Goal: Task Accomplishment & Management: Use online tool/utility

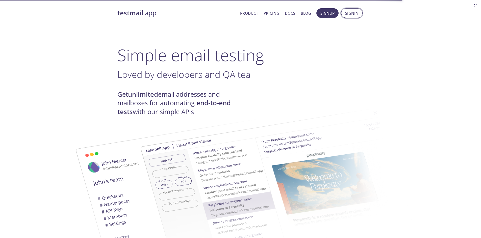
click at [354, 16] on span "Signin" at bounding box center [351, 13] width 13 height 7
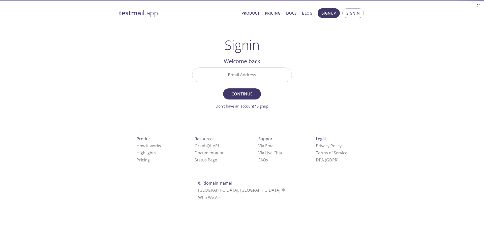
click at [276, 78] on input "Email Address" at bounding box center [242, 75] width 99 height 14
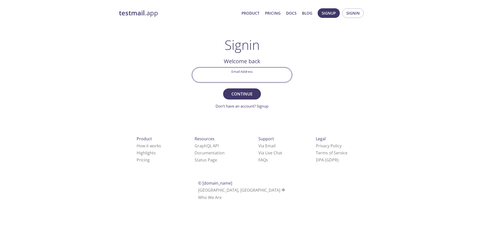
click at [340, 75] on div "testmail .app Product Pricing Docs Blog Signup Signin Signin Welcome back Email…" at bounding box center [242, 110] width 258 height 210
click at [266, 76] on input "Email Address" at bounding box center [242, 75] width 99 height 14
type input "[EMAIL_ADDRESS][PERSON_NAME][DOMAIN_NAME]"
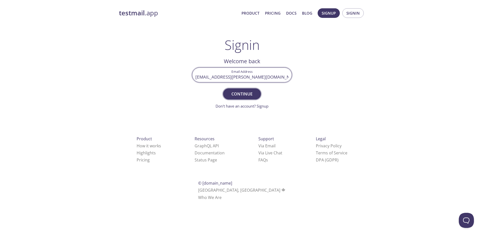
click at [241, 95] on span "Continue" at bounding box center [242, 94] width 27 height 7
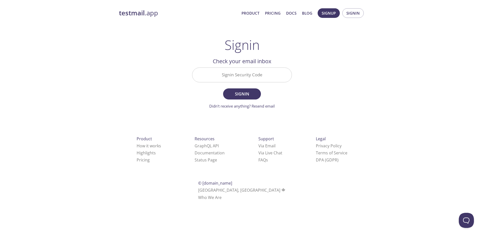
click at [267, 78] on input "Signin Security Code" at bounding box center [242, 75] width 99 height 14
click at [344, 94] on div "testmail .app Product Pricing Docs Blog Signup Signin Signin Welcome back Email…" at bounding box center [242, 110] width 258 height 210
click at [253, 73] on input "J6KRZ41" at bounding box center [242, 75] width 99 height 14
paste input "HZ294EH"
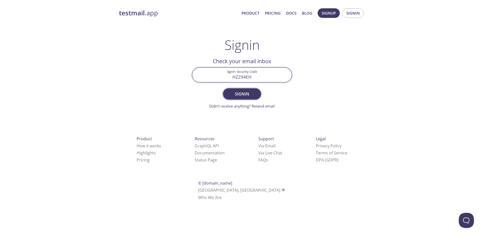
type input "HZ294EH"
click at [244, 93] on span "Signin" at bounding box center [242, 94] width 27 height 7
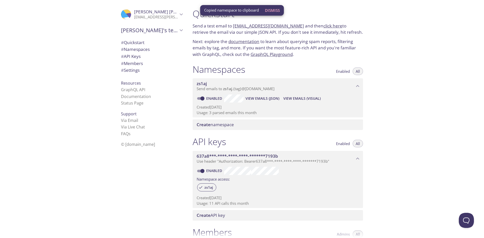
click at [76, 103] on div ".cls-1 { fill: #6d5ca8; } .cls-2 { fill: #3fc191; } .cls-3 { fill: #3b4752; } .…" at bounding box center [94, 119] width 189 height 238
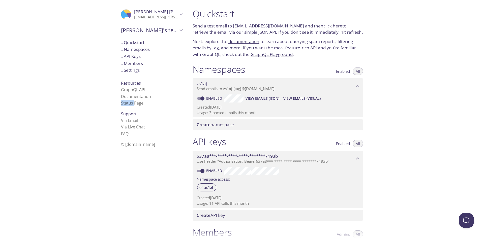
copy link "Status"
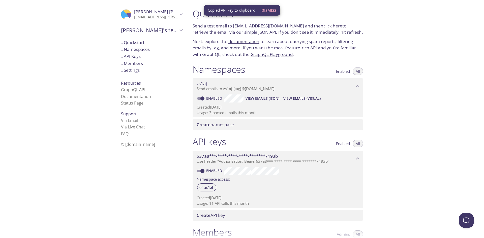
click at [62, 101] on div ".cls-1 { fill: #6d5ca8; } .cls-2 { fill: #3fc191; } .cls-3 { fill: #3b4752; } .…" at bounding box center [94, 119] width 189 height 238
click at [83, 93] on div ".cls-1 { fill: #6d5ca8; } .cls-2 { fill: #3fc191; } .cls-3 { fill: #3b4752; } .…" at bounding box center [94, 119] width 189 height 238
click at [91, 120] on div ".cls-1 { fill: #6d5ca8; } .cls-2 { fill: #3fc191; } .cls-3 { fill: #3b4752; } .…" at bounding box center [94, 119] width 189 height 238
click at [324, 25] on link "click here" at bounding box center [333, 26] width 19 height 6
click at [211, 53] on p "Next: explore the documentation to learn about querying spam reports, filtering…" at bounding box center [278, 47] width 171 height 19
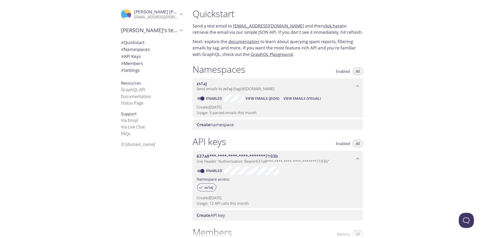
click at [324, 24] on link "click here" at bounding box center [333, 26] width 19 height 6
click at [334, 26] on p "Send a test email to [EMAIL_ADDRESS][DOMAIN_NAME] and then click here to retrie…" at bounding box center [278, 29] width 171 height 13
click at [329, 26] on link "click here" at bounding box center [333, 26] width 19 height 6
click at [324, 26] on link "click here" at bounding box center [333, 26] width 19 height 6
